Goal: Transaction & Acquisition: Purchase product/service

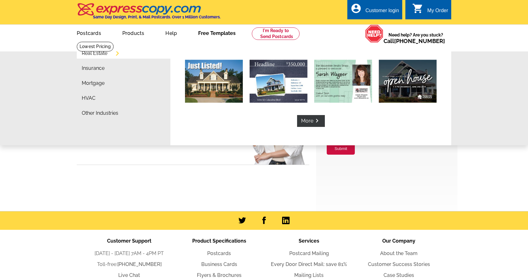
type input "Melinda@estridgegroup.com"
click at [218, 37] on link "Free Templates" at bounding box center [216, 32] width 57 height 15
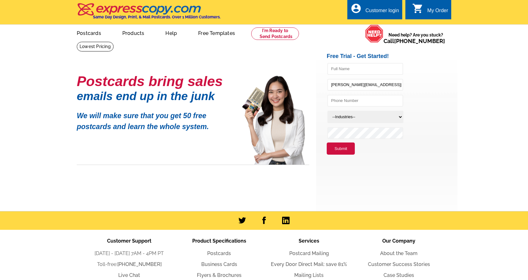
click at [216, 37] on link "Free Templates" at bounding box center [216, 32] width 57 height 15
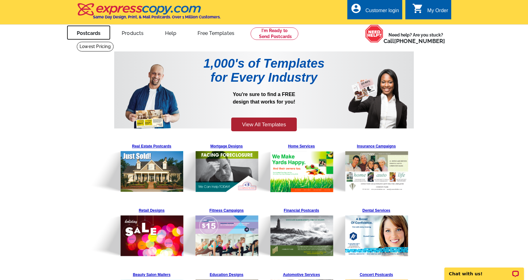
click at [90, 35] on link "Postcards" at bounding box center [89, 32] width 44 height 15
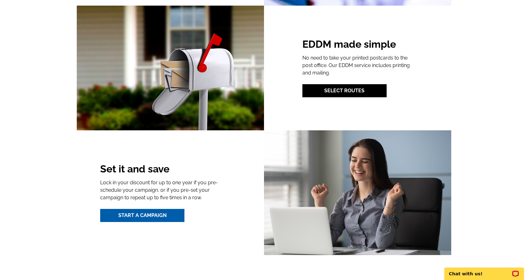
scroll to position [780, 0]
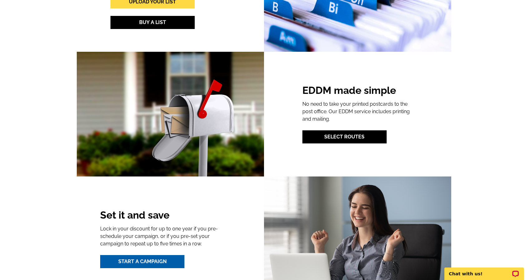
click at [343, 85] on div "EDDM made simple No need to take your printed postcards to the post office. Our…" at bounding box center [264, 114] width 384 height 125
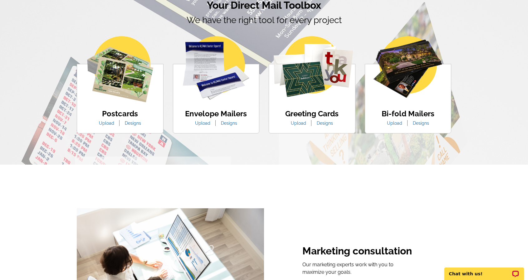
scroll to position [343, 0]
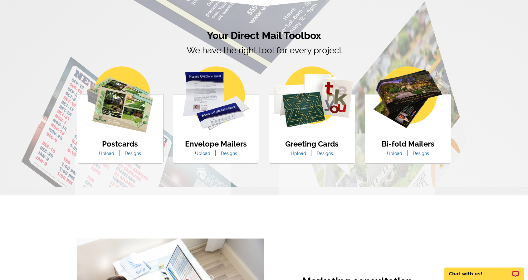
click at [124, 149] on h4 "Postcards" at bounding box center [119, 144] width 51 height 9
click at [132, 155] on link "Designs" at bounding box center [133, 153] width 26 height 5
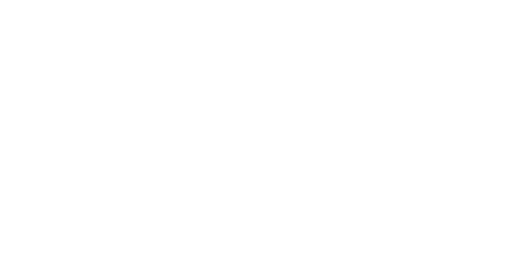
select select "1"
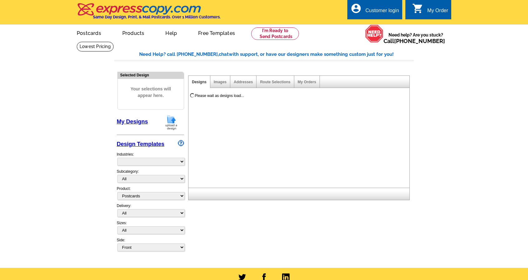
select select "971"
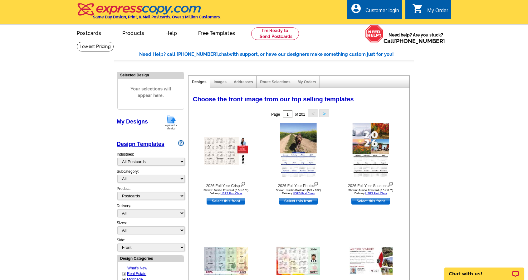
click at [86, 45] on main "Need Help? call 800-260-5887, chat with support, or have our designers make som…" at bounding box center [264, 273] width 528 height 464
drag, startPoint x: 160, startPoint y: 45, endPoint x: 160, endPoint y: 48, distance: 3.1
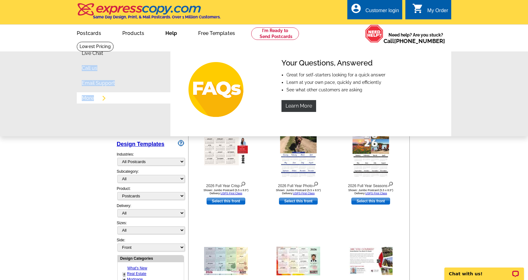
click at [87, 96] on link "More" at bounding box center [88, 98] width 12 height 5
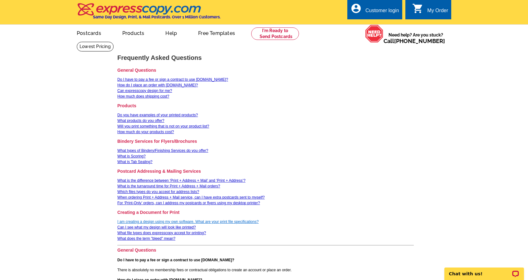
click at [243, 222] on link "I am creating a design using my own software. What are your print file specific…" at bounding box center [187, 222] width 141 height 4
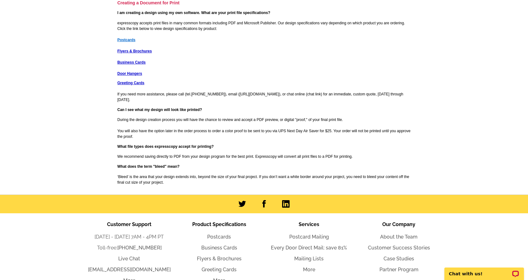
click at [127, 40] on strong "Postcards" at bounding box center [126, 40] width 18 height 4
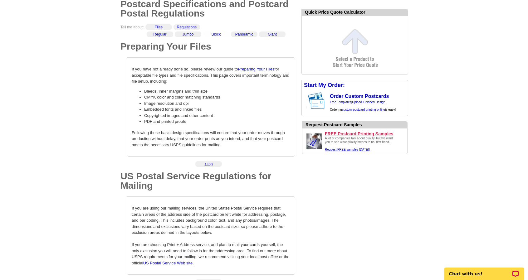
scroll to position [62, 0]
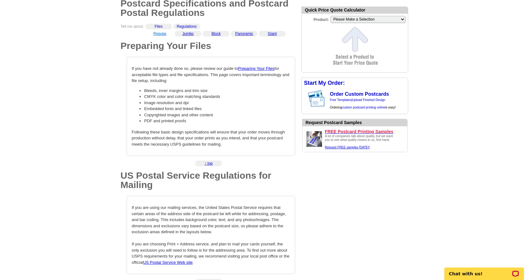
click at [162, 35] on link "Regular" at bounding box center [159, 34] width 13 height 4
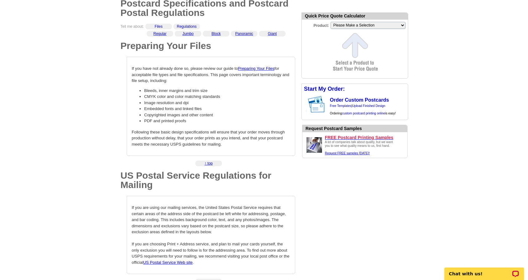
scroll to position [352, 0]
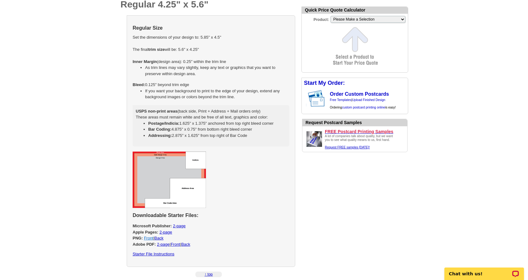
click at [147, 238] on link "Front" at bounding box center [148, 238] width 9 height 5
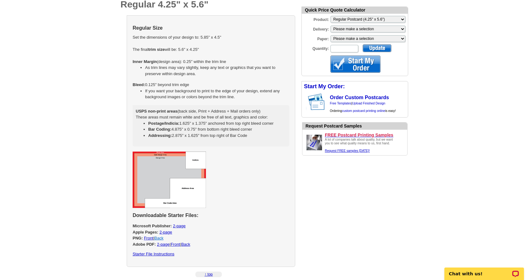
click at [158, 239] on link "Back" at bounding box center [158, 238] width 9 height 5
click at [149, 237] on link "Front" at bounding box center [148, 238] width 9 height 5
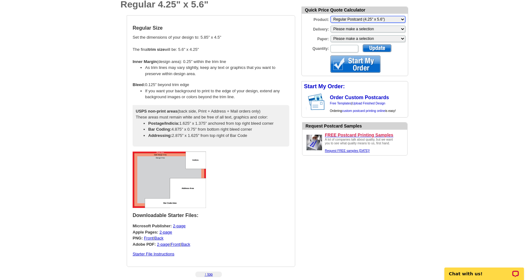
click at [364, 18] on select "Please Make a Selection Jumbo Postcard (5.5" x 8.5") Regular Postcard (4.25" x …" at bounding box center [367, 19] width 75 height 7
select select "2"
click at [330, 16] on select "Please Make a Selection Jumbo Postcard (5.5" x 8.5") Regular Postcard (4.25" x …" at bounding box center [367, 19] width 75 height 7
click at [349, 30] on select "Please make a selection Print + Address+USPS First Class Print-Only+Shipped To …" at bounding box center [367, 29] width 75 height 7
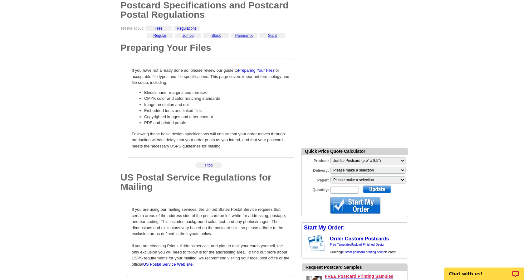
scroll to position [40, 0]
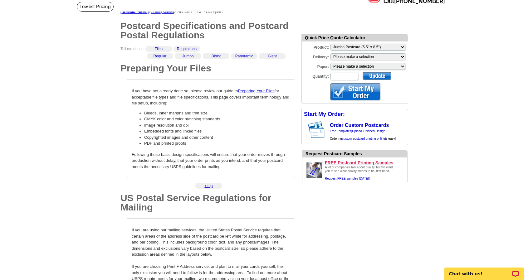
click at [187, 57] on link "Jumbo" at bounding box center [187, 56] width 11 height 4
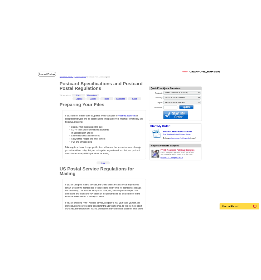
scroll to position [634, 0]
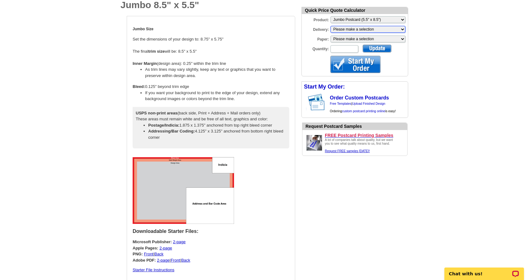
click at [360, 30] on select "Please make a selection Print + Address+USPS First Class Print-Only+Shipped To …" at bounding box center [367, 29] width 75 height 7
click at [386, 41] on select "Please make a selection Recyclable Board Magnetic Stock" at bounding box center [367, 39] width 75 height 7
select select "3"
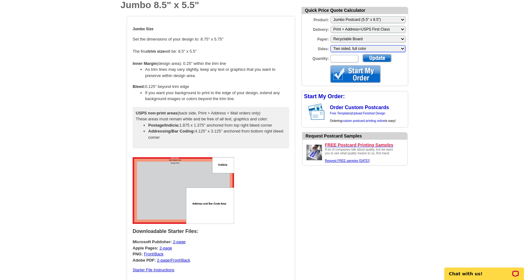
click at [390, 50] on select "Please make a selection Two sided, full color" at bounding box center [367, 48] width 75 height 7
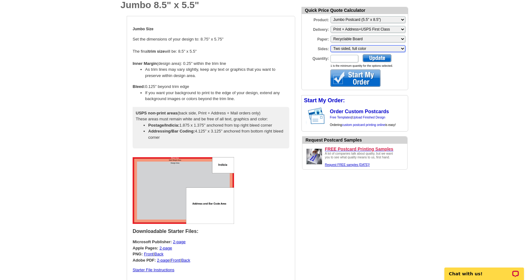
click at [330, 45] on select "Please make a selection Two sided, full color" at bounding box center [367, 48] width 75 height 7
click at [344, 57] on input "Quantity:" at bounding box center [344, 58] width 28 height 7
type input "950"
click at [385, 54] on form "Quick Price Quote Calculator Product: Please Make a Selection Jumbo Postcard (5…" at bounding box center [354, 49] width 107 height 84
click at [383, 58] on div at bounding box center [377, 58] width 29 height 8
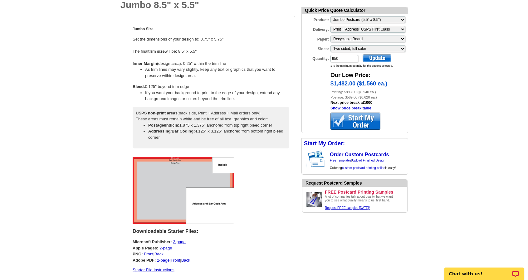
drag, startPoint x: 46, startPoint y: 50, endPoint x: 51, endPoint y: 45, distance: 7.5
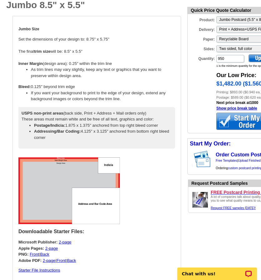
click at [227, 127] on div at bounding box center [241, 121] width 50 height 17
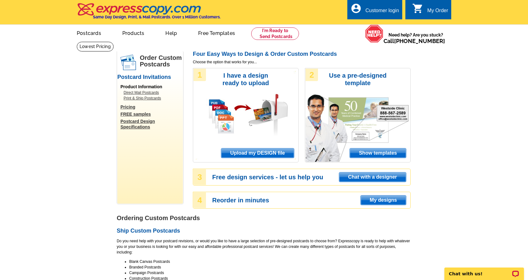
click at [265, 10] on div "Customer login" at bounding box center [382, 12] width 34 height 9
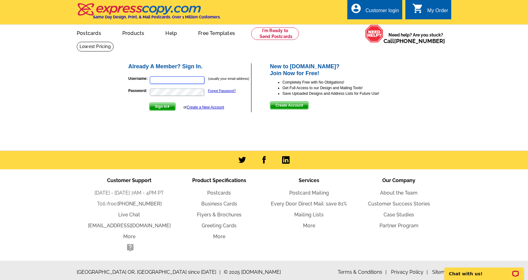
type input "[PERSON_NAME][EMAIL_ADDRESS][DOMAIN_NAME]"
click at [167, 108] on span "Sign In" at bounding box center [162, 106] width 26 height 7
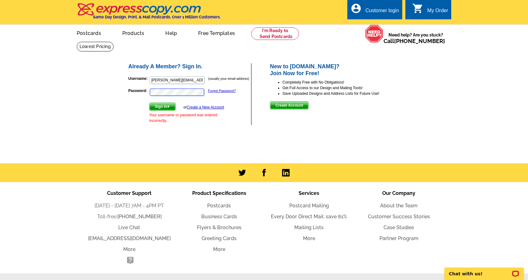
click at [110, 92] on main "Already A Member? Sign In. Username: [PERSON_NAME][EMAIL_ADDRESS][DOMAIN_NAME] …" at bounding box center [264, 102] width 528 height 122
click at [162, 105] on span "Sign In" at bounding box center [162, 106] width 26 height 7
click at [216, 90] on link "Forgot Password?" at bounding box center [222, 91] width 28 height 4
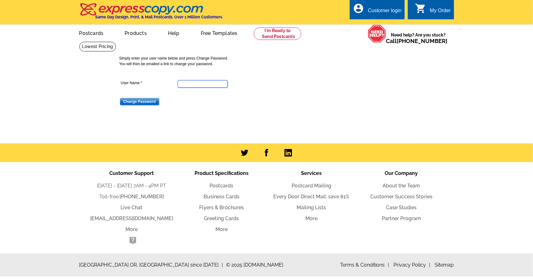
click at [204, 86] on input "User Name" at bounding box center [203, 83] width 50 height 7
type input "Melinda@estridgegroup.com"
click at [147, 102] on input "Change Password" at bounding box center [139, 101] width 39 height 7
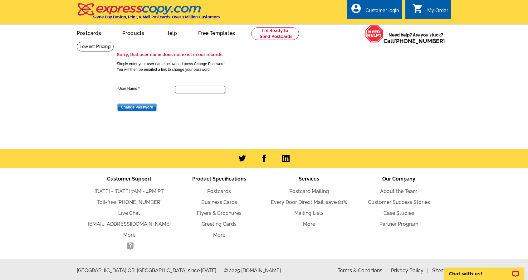
click at [210, 91] on input "User Name" at bounding box center [200, 89] width 50 height 7
drag, startPoint x: 197, startPoint y: 90, endPoint x: 273, endPoint y: 92, distance: 75.8
click at [273, 92] on dd "[PERSON_NAME][EMAIL_ADDRESS][DOMAIN_NAME]" at bounding box center [200, 89] width 166 height 10
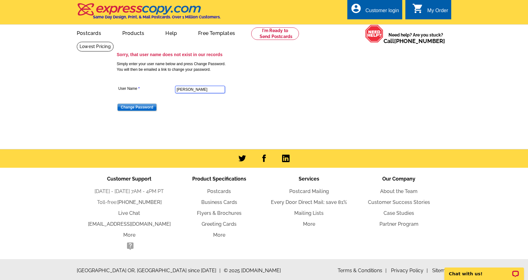
type input "Melinda"
click at [131, 107] on input "Change Password" at bounding box center [136, 107] width 39 height 7
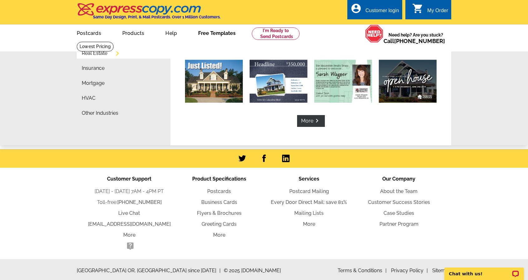
click at [216, 32] on link "Free Templates" at bounding box center [216, 32] width 57 height 15
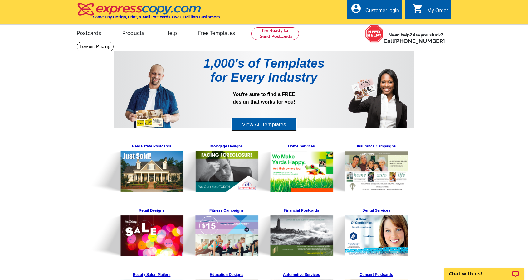
click at [271, 122] on link "View All Templates" at bounding box center [263, 125] width 65 height 14
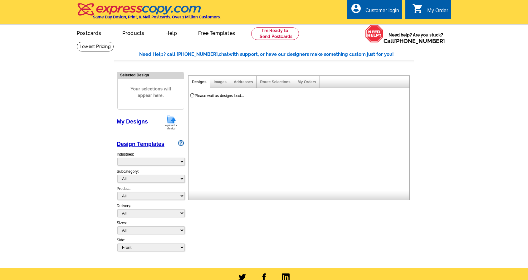
select select "785"
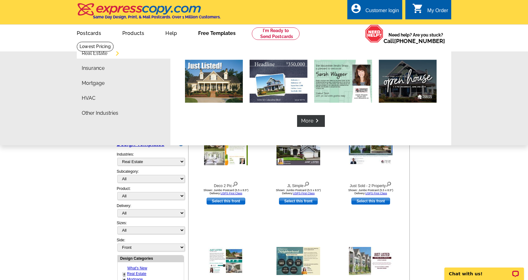
click at [223, 37] on link "Free Templates" at bounding box center [216, 32] width 57 height 15
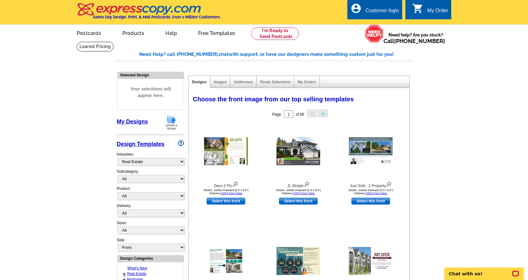
click at [225, 35] on link "Free Templates" at bounding box center [216, 32] width 57 height 15
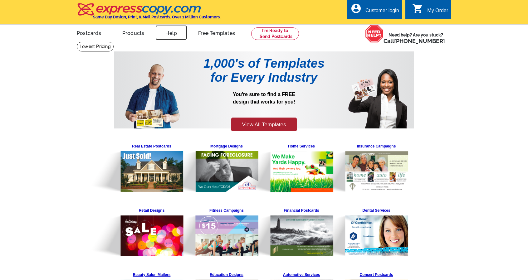
click at [173, 34] on link "Help" at bounding box center [171, 32] width 32 height 15
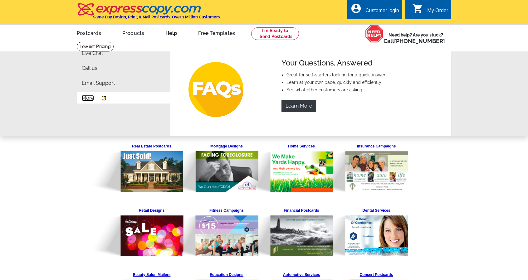
click at [84, 98] on link "More" at bounding box center [88, 98] width 12 height 5
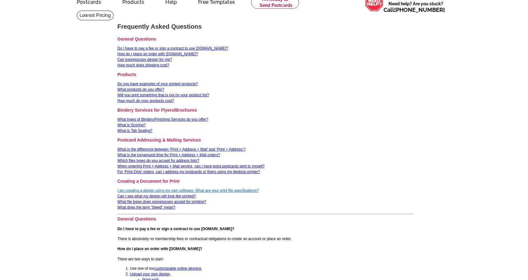
click at [229, 191] on link "I am creating a design using my own software. What are your print file specific…" at bounding box center [187, 190] width 141 height 4
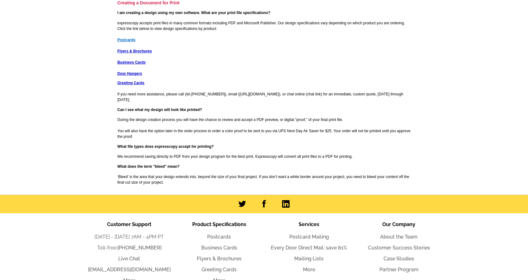
click at [126, 40] on strong "Postcards" at bounding box center [126, 40] width 18 height 4
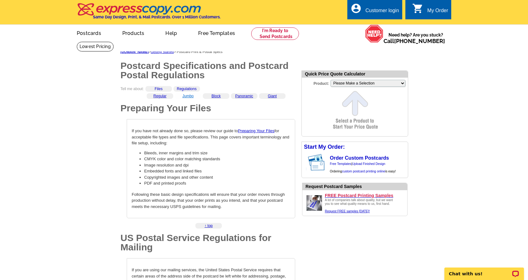
click at [188, 96] on link "Jumbo" at bounding box center [187, 96] width 11 height 4
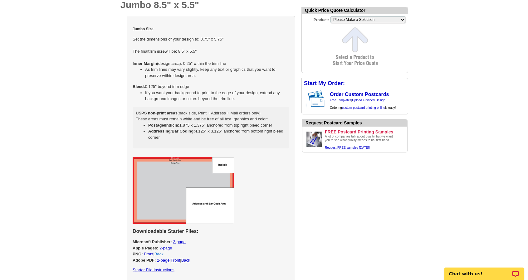
click at [162, 255] on link "Back" at bounding box center [158, 254] width 9 height 5
select select "2"
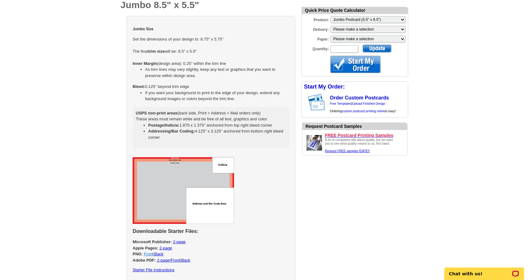
click at [147, 254] on link "Front" at bounding box center [148, 254] width 9 height 5
drag, startPoint x: 343, startPoint y: 49, endPoint x: 261, endPoint y: 74, distance: 85.5
click at [342, 49] on input "Quantity:" at bounding box center [344, 48] width 28 height 7
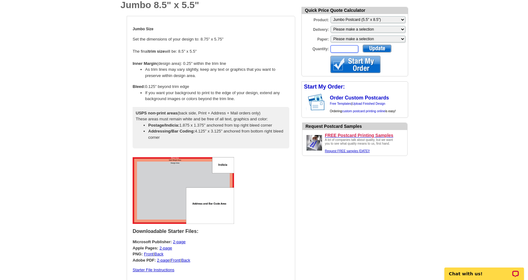
type input "950"
click at [356, 29] on select "Please make a selection Print + Address+USPS First Class Print-Only+Shipped To …" at bounding box center [367, 29] width 75 height 7
click at [347, 41] on select "Please make a selection Recyclable Board Magnetic Stock" at bounding box center [367, 39] width 75 height 7
select select "3"
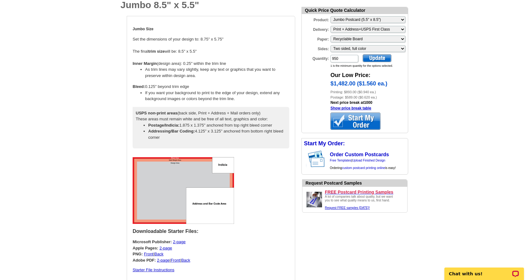
click at [360, 119] on div at bounding box center [355, 121] width 50 height 17
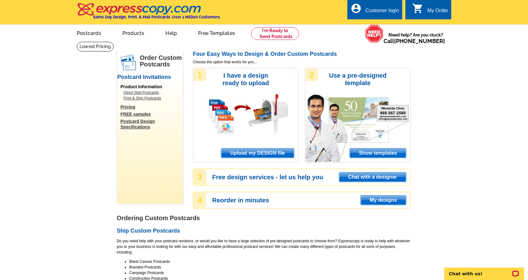
click at [275, 155] on span "Upload my DESIGN file" at bounding box center [257, 153] width 73 height 9
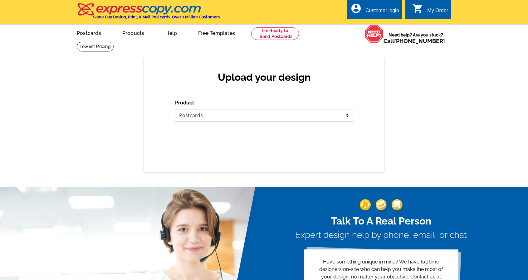
click at [281, 119] on select "Please select the type of file... Postcards Business Cards Letters and flyers G…" at bounding box center [264, 115] width 178 height 12
click at [175, 110] on select "Please select the type of file... Postcards Business Cards Letters and flyers G…" at bounding box center [264, 115] width 178 height 12
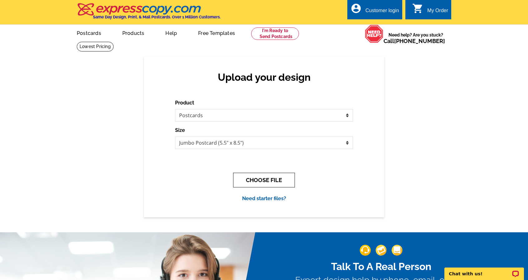
click at [252, 178] on button "CHOOSE FILE" at bounding box center [264, 180] width 62 height 15
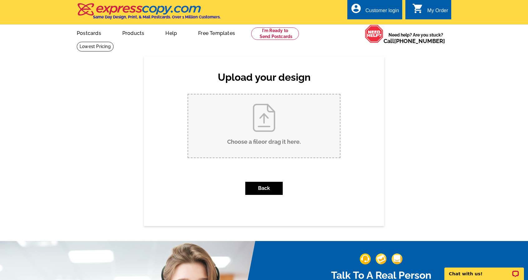
click at [230, 118] on input "Choose a file or drag it here ." at bounding box center [264, 126] width 152 height 63
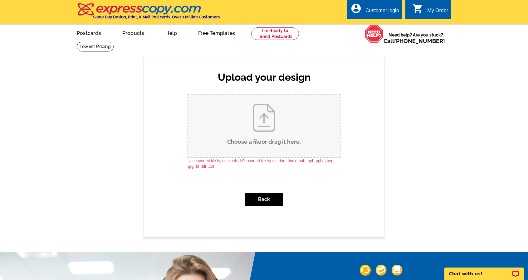
click at [266, 127] on input "Choose a file or drag it here ." at bounding box center [264, 126] width 152 height 63
click at [241, 142] on input "Choose a file or drag it here ." at bounding box center [264, 126] width 152 height 63
type input "C:\fakepath\Jumbo-Postcard_Front.png"
click at [384, 11] on div "Customer login" at bounding box center [382, 12] width 34 height 9
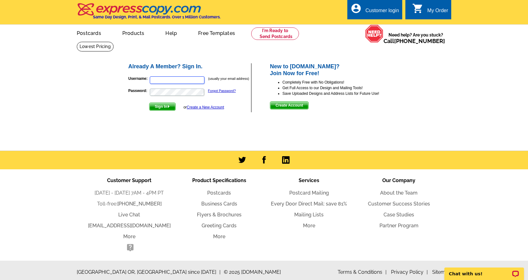
type input "[PERSON_NAME][EMAIL_ADDRESS][DOMAIN_NAME]"
click at [387, 17] on div "Customer login" at bounding box center [382, 12] width 34 height 9
type input "[PERSON_NAME][EMAIL_ADDRESS][DOMAIN_NAME]"
click at [188, 80] on input "[PERSON_NAME][EMAIL_ADDRESS][DOMAIN_NAME]" at bounding box center [177, 79] width 55 height 7
drag, startPoint x: 203, startPoint y: 83, endPoint x: 131, endPoint y: 84, distance: 72.1
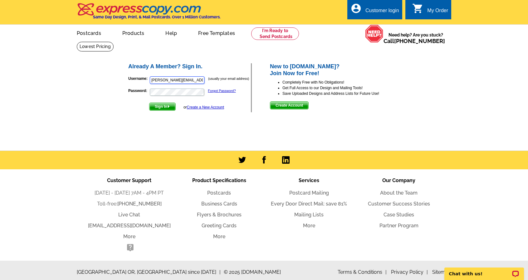
click at [132, 84] on p "Username: [PERSON_NAME][EMAIL_ADDRESS][DOMAIN_NAME] (usually your email address)" at bounding box center [189, 80] width 123 height 9
click at [139, 93] on p "Password: Forgot Password?" at bounding box center [189, 92] width 123 height 8
click at [174, 80] on input "Username:" at bounding box center [177, 79] width 55 height 7
type input "re"
click at [90, 36] on link "Postcards" at bounding box center [89, 32] width 44 height 15
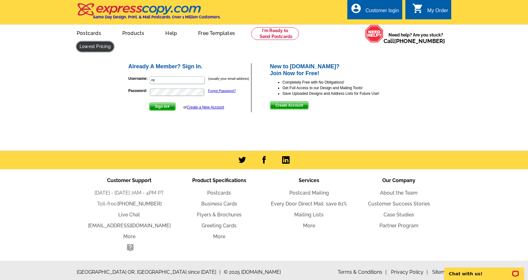
click at [114, 42] on link at bounding box center [95, 47] width 37 height 10
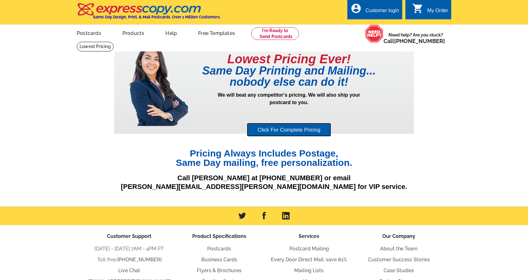
click at [302, 131] on link "Click For Complete Pricing" at bounding box center [289, 130] width 84 height 14
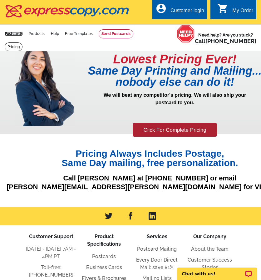
click at [5, 35] on link "Postcards" at bounding box center [14, 34] width 18 height 4
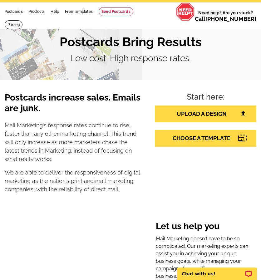
scroll to position [31, 0]
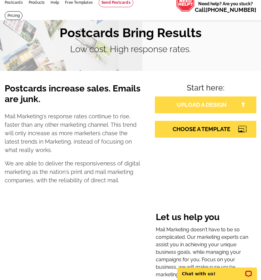
click at [192, 103] on link "UPLOAD A DESIGN" at bounding box center [205, 104] width 101 height 17
drag, startPoint x: 198, startPoint y: 127, endPoint x: 175, endPoint y: 131, distance: 23.4
click at [198, 127] on link "CHOOSE A TEMPLATE" at bounding box center [205, 129] width 101 height 17
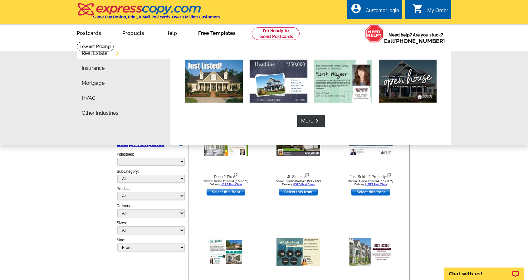
select select "785"
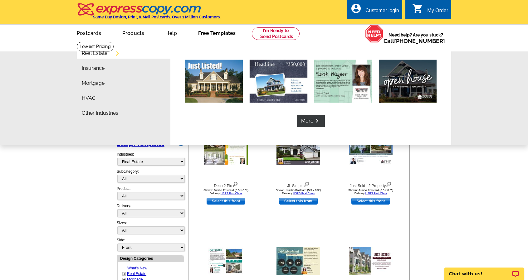
click at [214, 36] on link "Free Templates" at bounding box center [216, 32] width 57 height 15
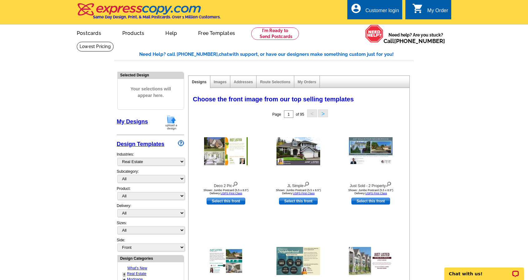
click at [222, 32] on link "Free Templates" at bounding box center [216, 32] width 57 height 15
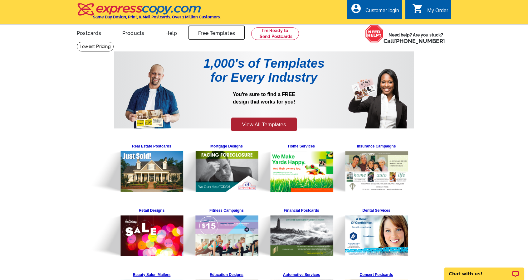
click at [225, 33] on link "Free Templates" at bounding box center [216, 32] width 57 height 15
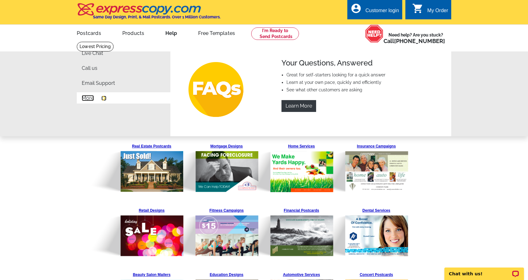
click at [88, 101] on link "More" at bounding box center [88, 98] width 12 height 5
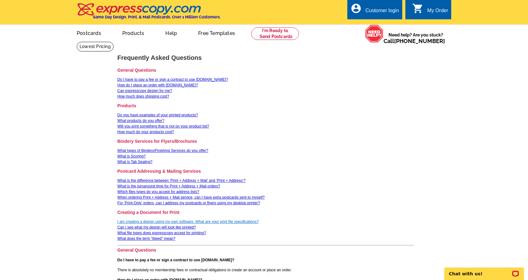
click at [217, 222] on link "I am creating a design using my own software. What are your print file specific…" at bounding box center [187, 222] width 141 height 4
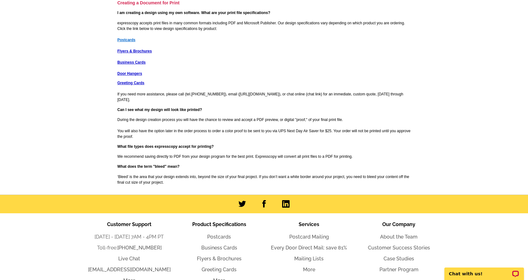
click at [131, 41] on strong "Postcards" at bounding box center [126, 40] width 18 height 4
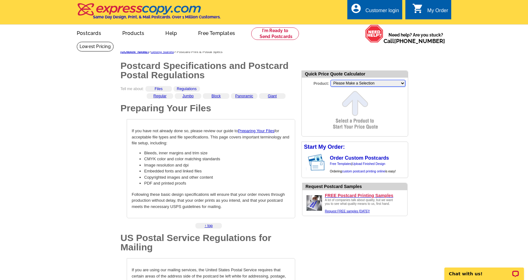
click at [381, 85] on select "Please Make a Selection Jumbo Postcard (5.5" x 8.5") Regular Postcard (4.25" x …" at bounding box center [367, 83] width 75 height 7
select select "1"
click at [330, 80] on select "Please Make a Selection Jumbo Postcard (5.5" x 8.5") Regular Postcard (4.25" x …" at bounding box center [367, 83] width 75 height 7
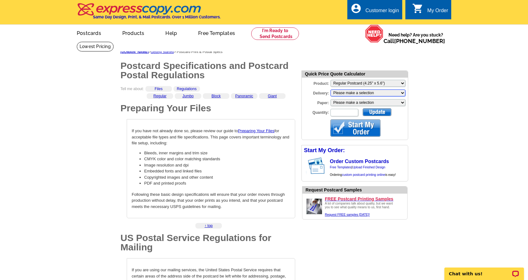
click at [360, 93] on select "Please make a selection Print + Address+USPS First Class Print-Only+Shipped To …" at bounding box center [367, 93] width 75 height 7
select select "3"
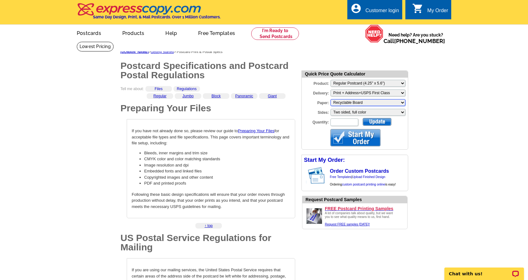
click at [361, 103] on select "Please make a selection Recyclable Board" at bounding box center [367, 102] width 75 height 7
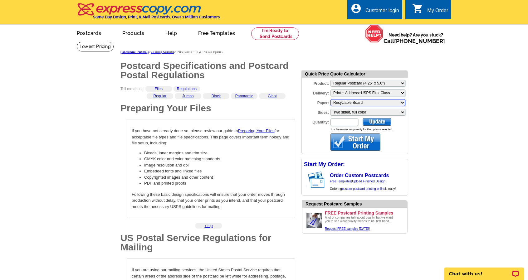
click at [330, 100] on select "Please make a selection Recyclable Board" at bounding box center [367, 102] width 75 height 7
click at [348, 123] on input "Quantity:" at bounding box center [344, 122] width 28 height 7
type input "950"
click at [370, 123] on div at bounding box center [377, 122] width 29 height 8
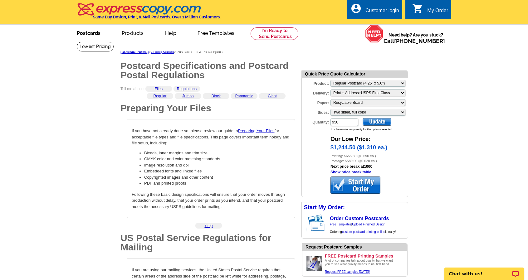
click at [94, 35] on link "Postcards" at bounding box center [89, 32] width 44 height 15
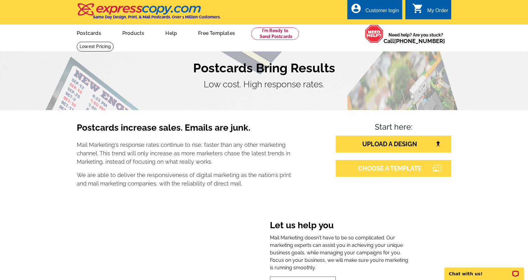
click at [387, 169] on link "CHOOSE A TEMPLATE" at bounding box center [393, 168] width 115 height 17
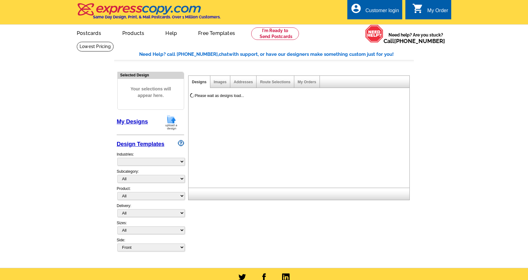
select select "785"
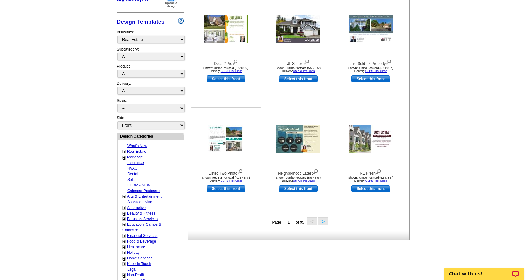
scroll to position [125, 0]
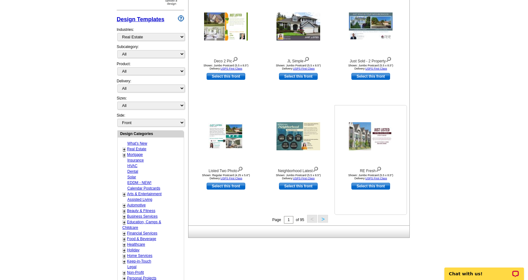
click at [382, 187] on link "Select this front" at bounding box center [370, 186] width 39 height 7
select select "2"
select select "back"
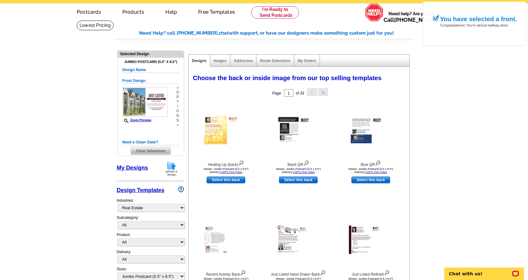
scroll to position [31, 0]
